Goal: Transaction & Acquisition: Purchase product/service

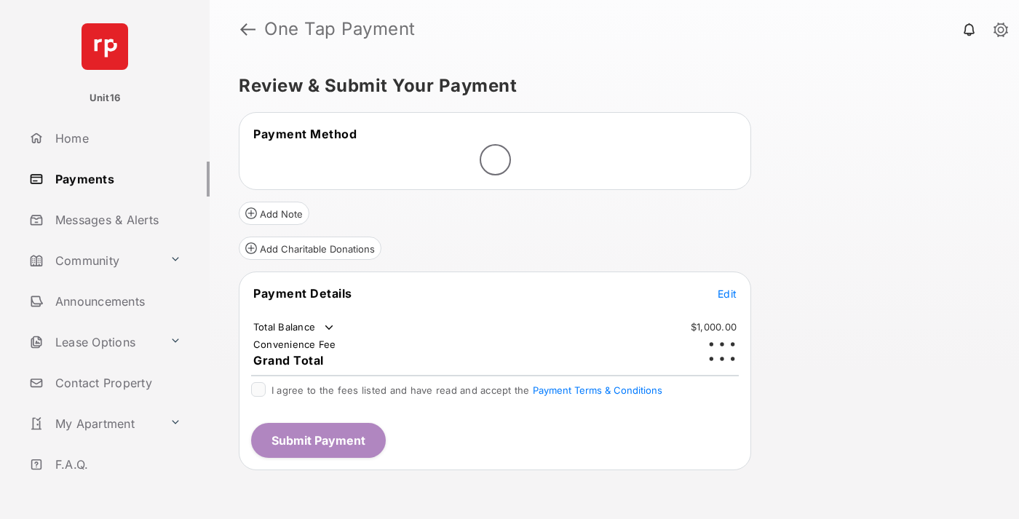
click at [727, 288] on span "Edit" at bounding box center [727, 294] width 19 height 12
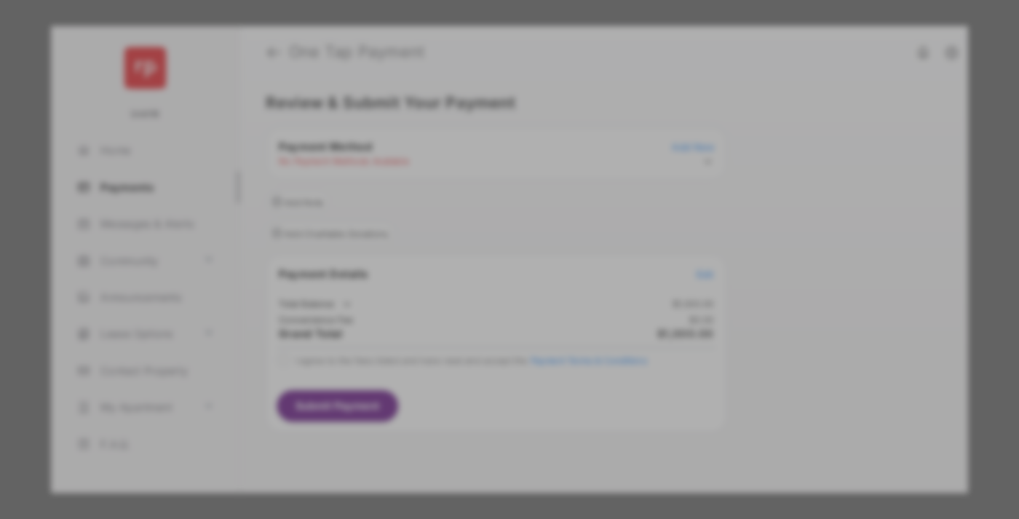
click at [483, 285] on div "Other Amount" at bounding box center [483, 292] width 236 height 25
type input "****"
click at [460, 385] on button "Save" at bounding box center [460, 384] width 73 height 35
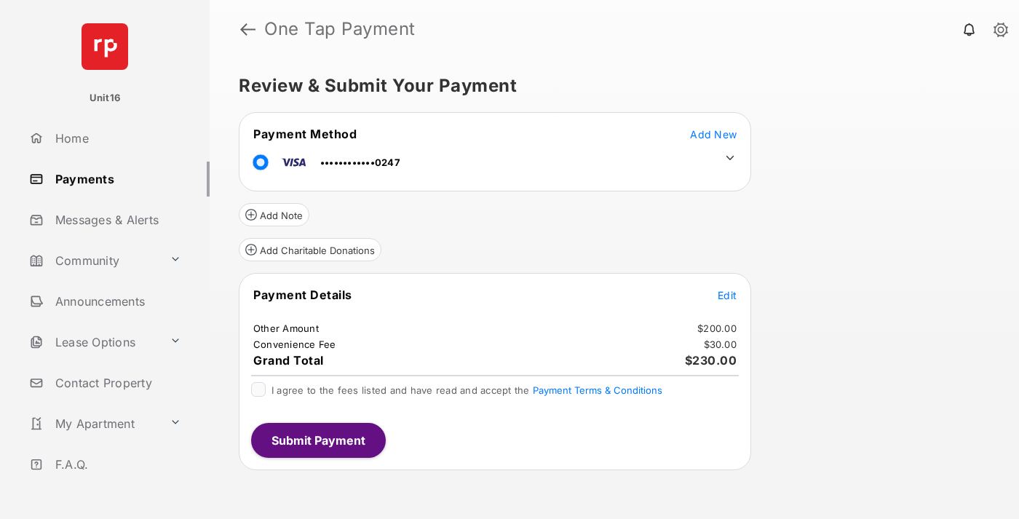
click at [730, 158] on icon at bounding box center [730, 157] width 13 height 13
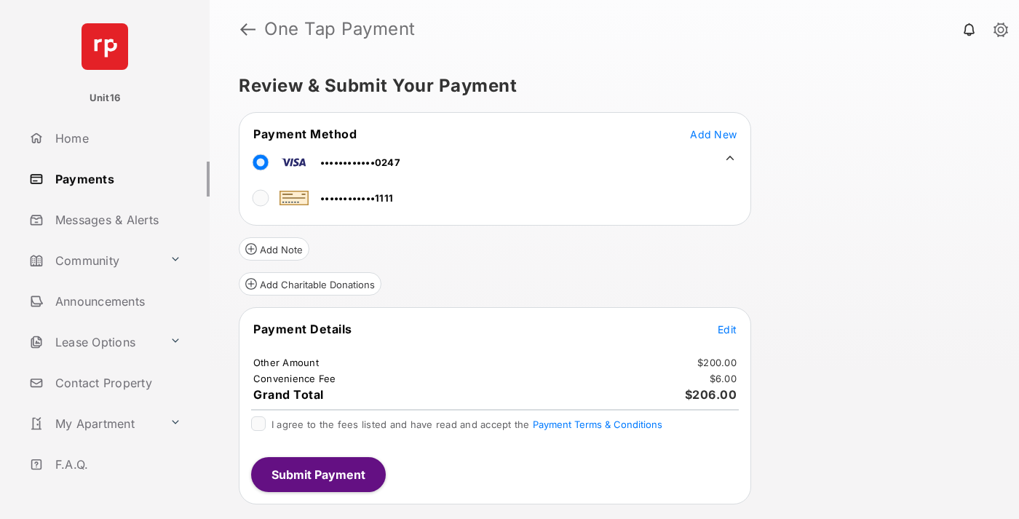
click at [727, 329] on span "Edit" at bounding box center [727, 329] width 19 height 12
click at [317, 474] on button "Submit Payment" at bounding box center [318, 474] width 135 height 35
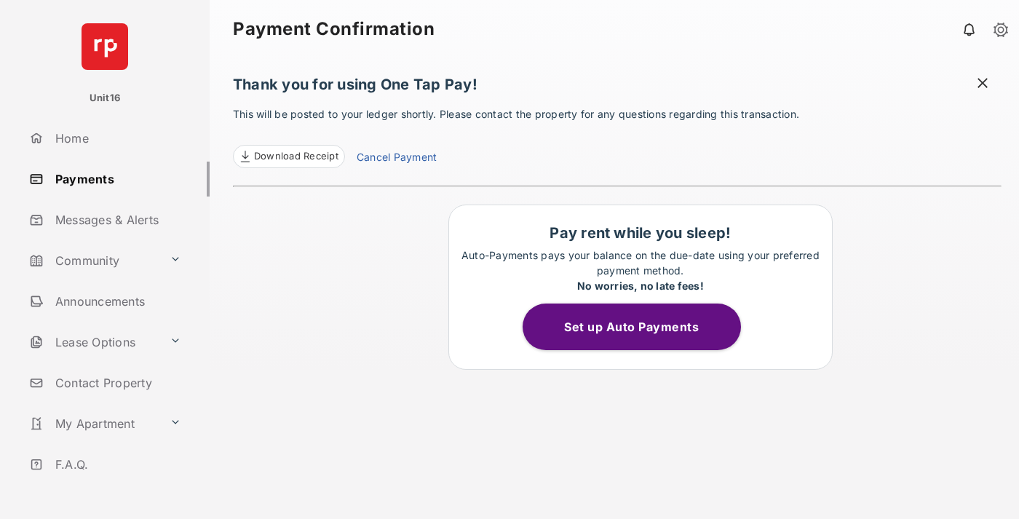
click at [396, 159] on link "Cancel Payment" at bounding box center [397, 158] width 80 height 19
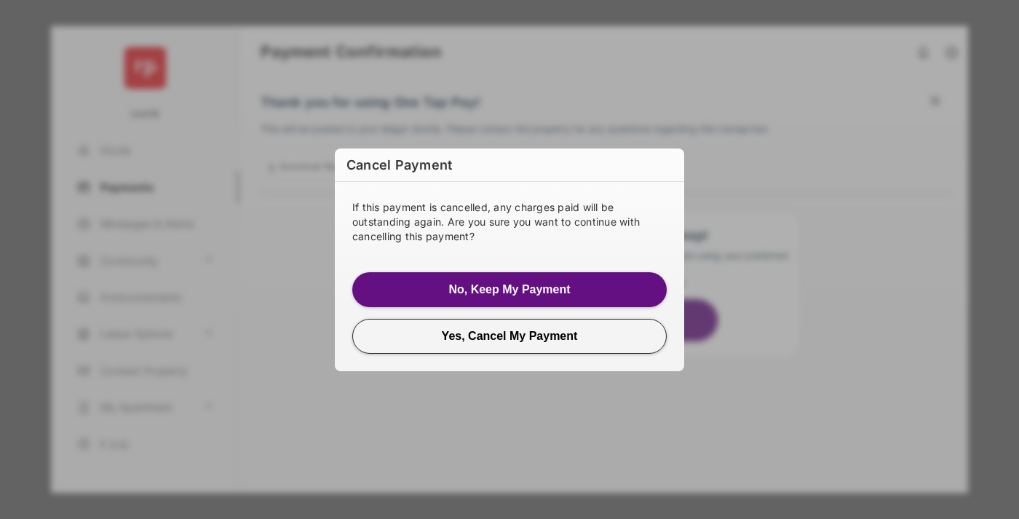
click at [510, 336] on button "Yes, Cancel My Payment" at bounding box center [509, 336] width 315 height 35
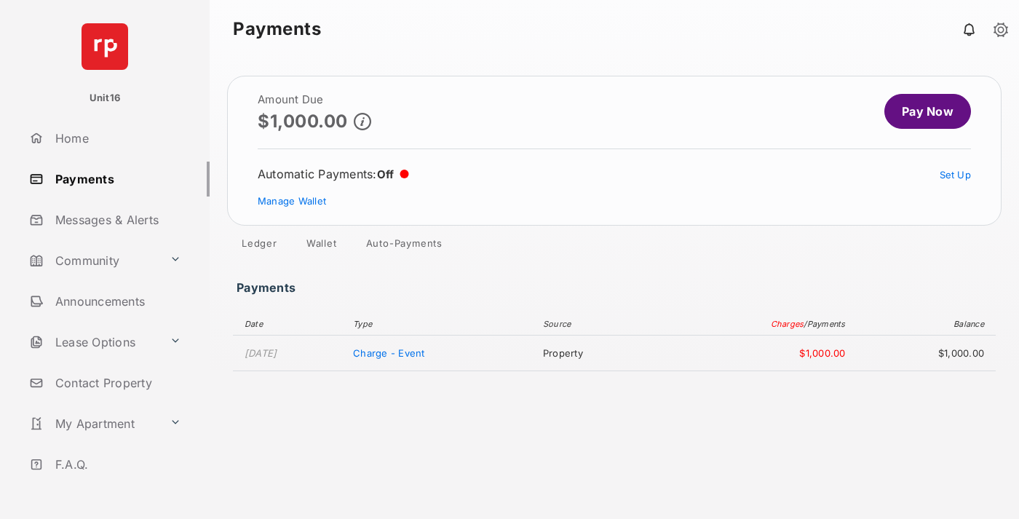
click at [292, 201] on link "Manage Wallet" at bounding box center [292, 201] width 68 height 12
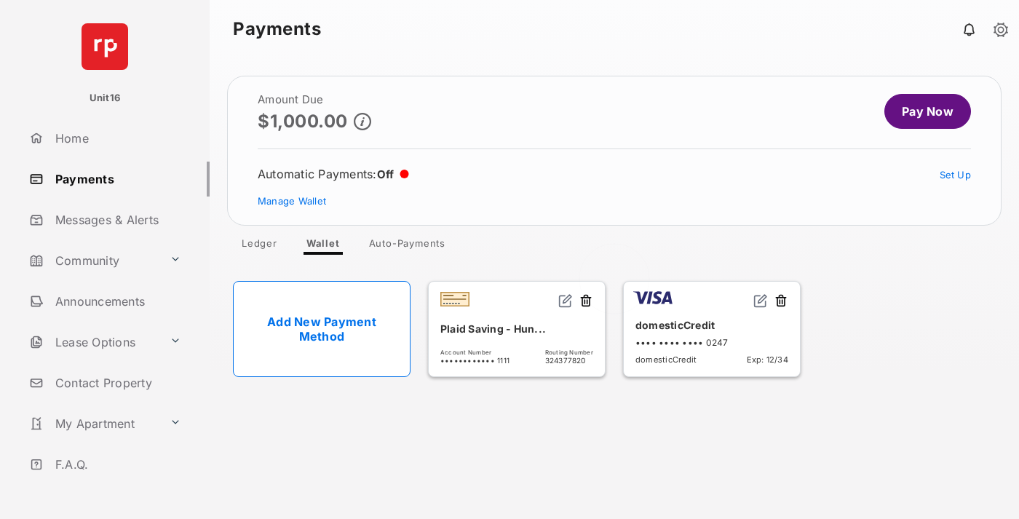
click at [781, 301] on button at bounding box center [781, 301] width 15 height 17
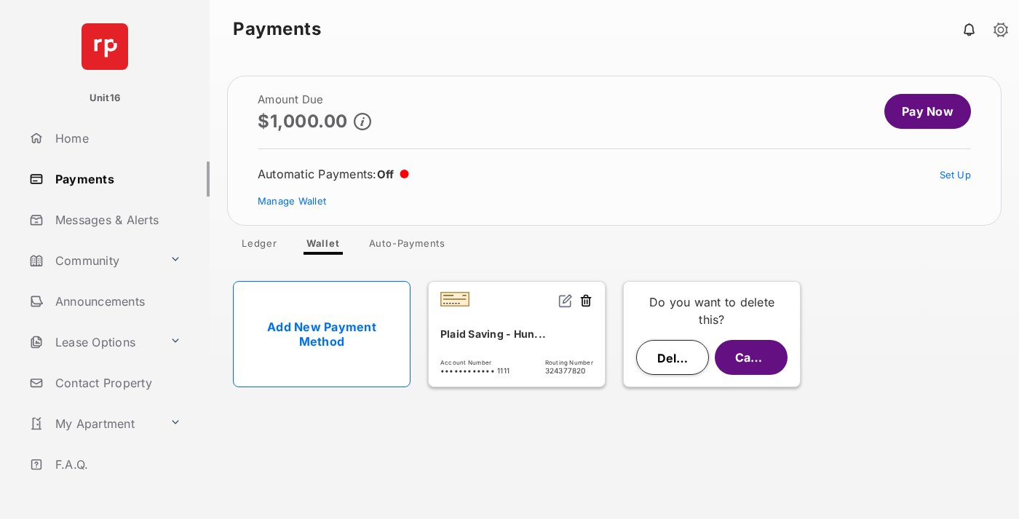
click at [673, 357] on button "Delete" at bounding box center [672, 357] width 73 height 35
